Goal: Navigation & Orientation: Find specific page/section

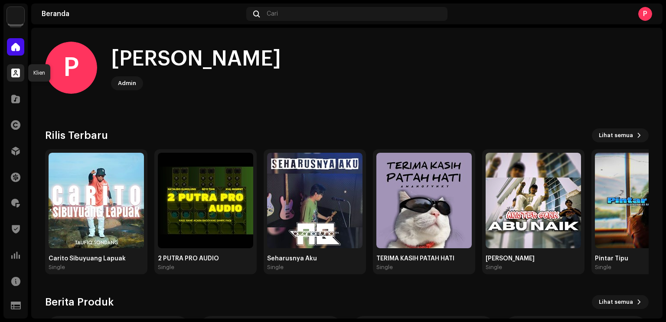
click at [17, 75] on span at bounding box center [15, 72] width 9 height 7
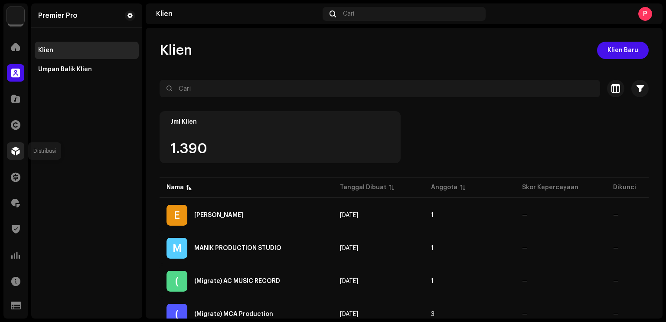
click at [20, 146] on div at bounding box center [15, 150] width 17 height 17
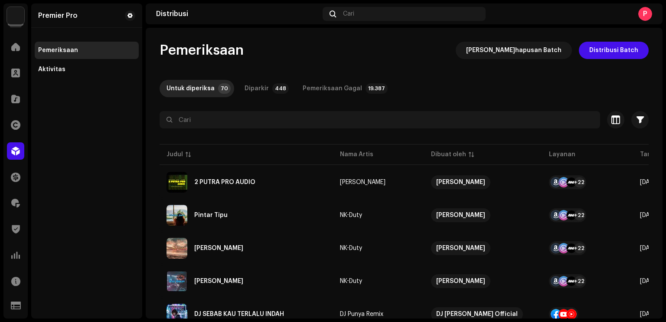
click at [76, 140] on div "Premier Pro Pemeriksaan Aktivitas" at bounding box center [86, 160] width 111 height 315
click at [276, 57] on div "Pemeriksaan Penghapusan Batch Distribusi Batch" at bounding box center [404, 50] width 489 height 17
